Goal: Task Accomplishment & Management: Complete application form

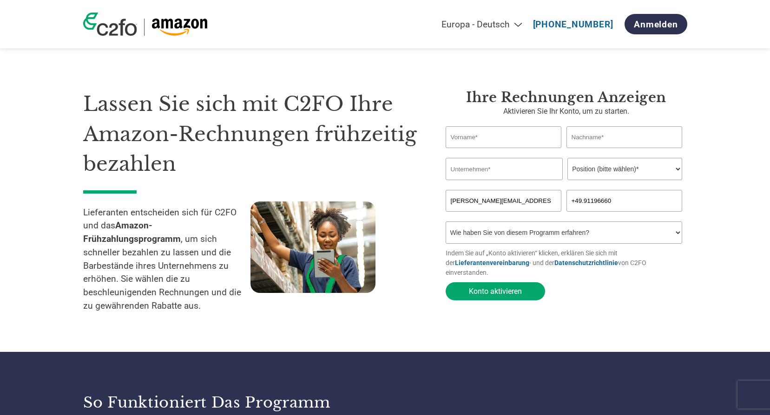
select select "de"
click at [507, 141] on input "text" at bounding box center [503, 137] width 116 height 22
click at [497, 136] on input "text" at bounding box center [503, 137] width 116 height 22
type input "[PERSON_NAME]"
type input "Hartwig"
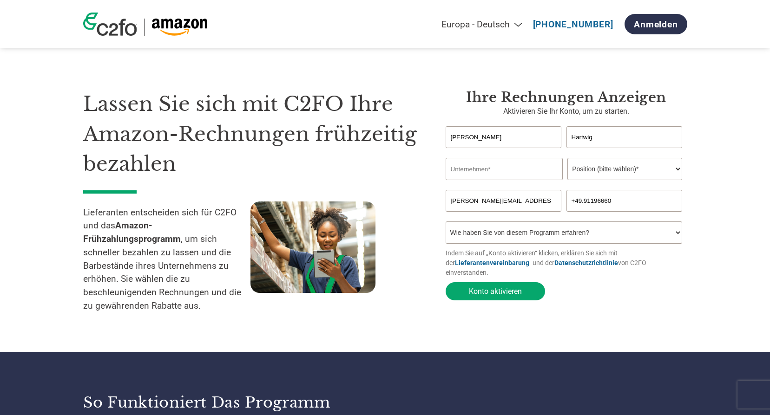
type input "[PERSON_NAME] Stiftung & Co. KG"
click at [647, 170] on select "Position (bitte wählen)* Finanzvorstand Finanzkontrolleur Kreditmanager Finanzc…" at bounding box center [624, 169] width 115 height 22
select select "CREDIT_MANAGER"
click at [567, 159] on select "Position (bitte wählen)* Finanzvorstand Finanzkontrolleur Kreditmanager Finanzc…" at bounding box center [624, 169] width 115 height 22
click at [627, 199] on input "+49.91196660" at bounding box center [624, 201] width 116 height 22
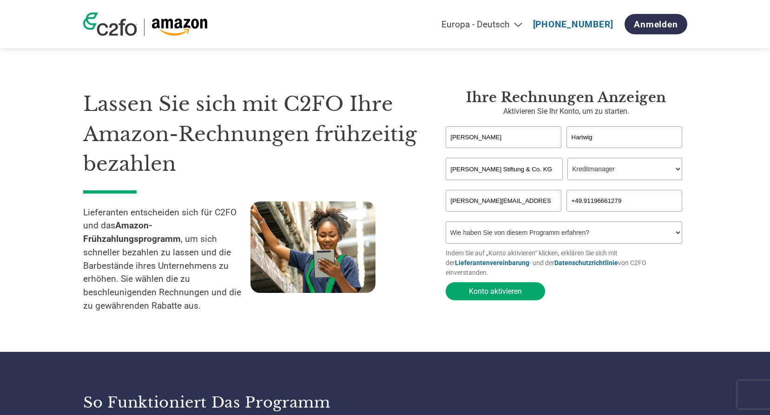
type input "+49.91196661279"
click at [604, 228] on select "Wie haben Sie von diesem Programm erfahren? Ich habe einen Brief erhalten E-Mai…" at bounding box center [563, 233] width 237 height 22
select select "Email"
click at [445, 224] on select "Wie haben Sie von diesem Programm erfahren? Ich habe einen Brief erhalten E-Mai…" at bounding box center [563, 233] width 237 height 22
click at [582, 203] on input "+49.91196661279" at bounding box center [624, 201] width 116 height 22
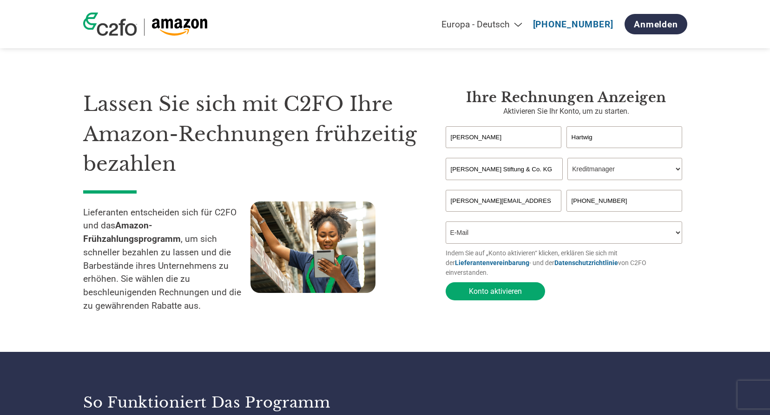
drag, startPoint x: 574, startPoint y: 228, endPoint x: 563, endPoint y: 240, distance: 16.5
click at [574, 228] on select "Wie haben Sie von diesem Programm erfahren? Ich habe einen Brief erhalten E-Mai…" at bounding box center [563, 233] width 237 height 22
click at [587, 201] on input "[PHONE_NUMBER]" at bounding box center [624, 201] width 116 height 22
type input "[PHONE_NUMBER]"
click at [512, 283] on button "Konto aktivieren" at bounding box center [494, 291] width 99 height 18
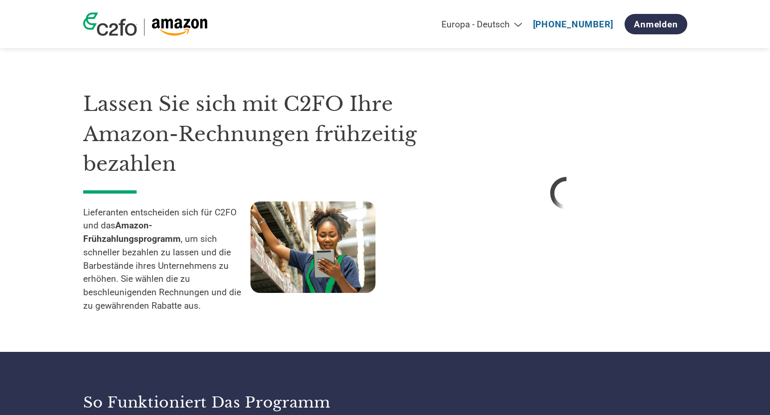
select select "de"
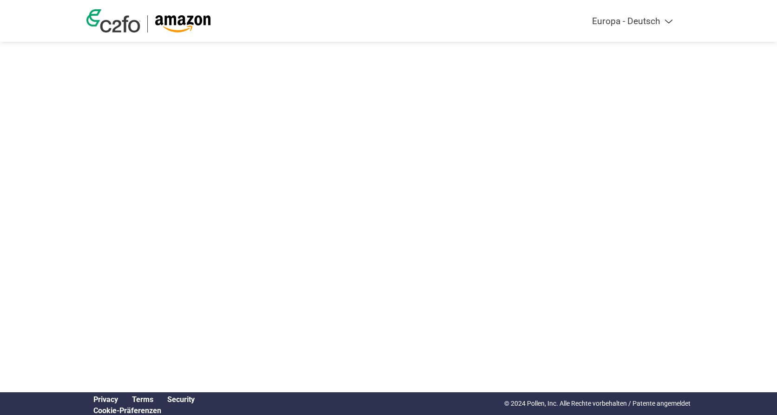
select select "de"
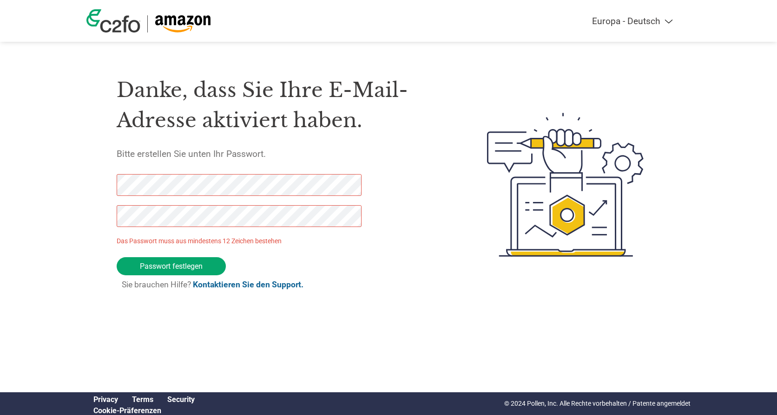
drag, startPoint x: 184, startPoint y: 265, endPoint x: 103, endPoint y: 186, distance: 113.3
click at [103, 186] on div "Danke, dass Sie Ihre E-Mail-Adresse aktiviert haben. Bitte erstellen Sie unten …" at bounding box center [388, 185] width 604 height 246
click at [91, 208] on div "Danke, dass Sie Ihre E-Mail-Adresse aktiviert haben. Bitte erstellen Sie unten …" at bounding box center [388, 185] width 604 height 246
click at [138, 264] on input "Passwort festlegen" at bounding box center [171, 266] width 109 height 18
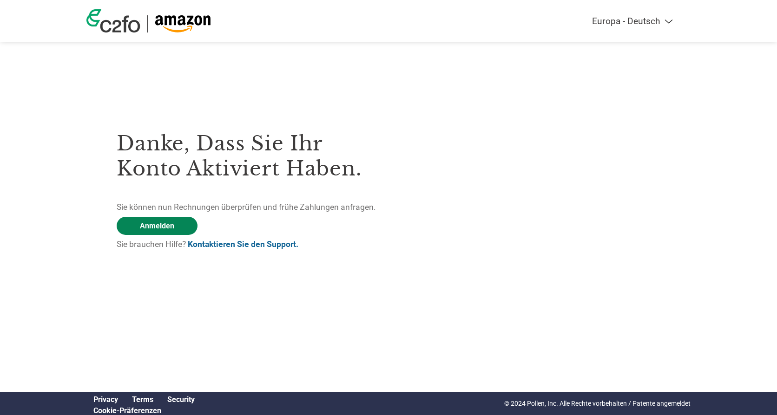
click at [158, 226] on link "Anmelden" at bounding box center [157, 226] width 81 height 18
